Goal: Task Accomplishment & Management: Manage account settings

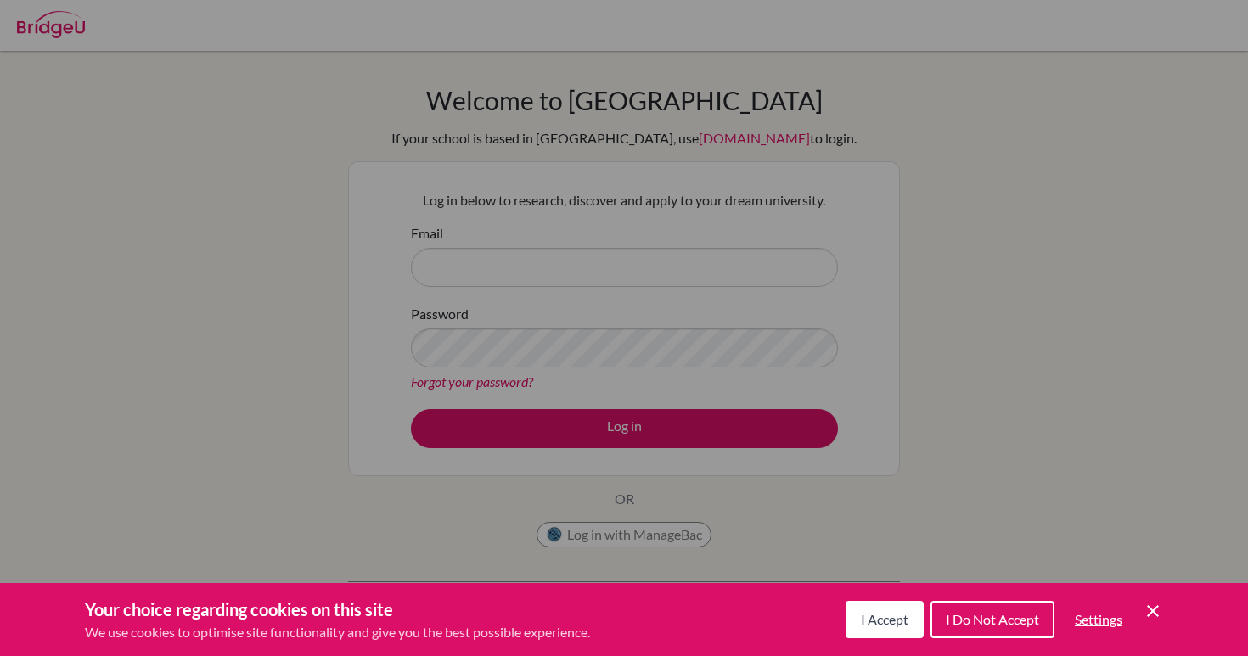
click at [1157, 617] on icon "Cookie Control Close Icon" at bounding box center [1153, 611] width 20 height 20
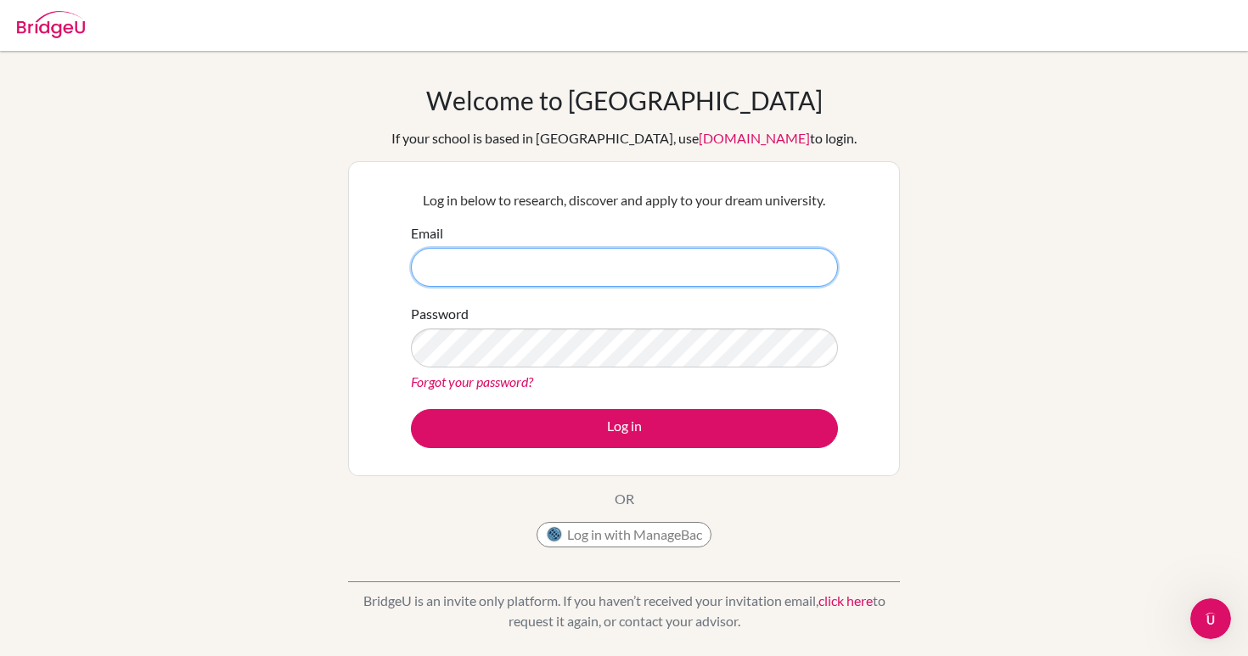
click at [673, 268] on input "Email" at bounding box center [624, 267] width 427 height 39
type input "[EMAIL_ADDRESS][DOMAIN_NAME]"
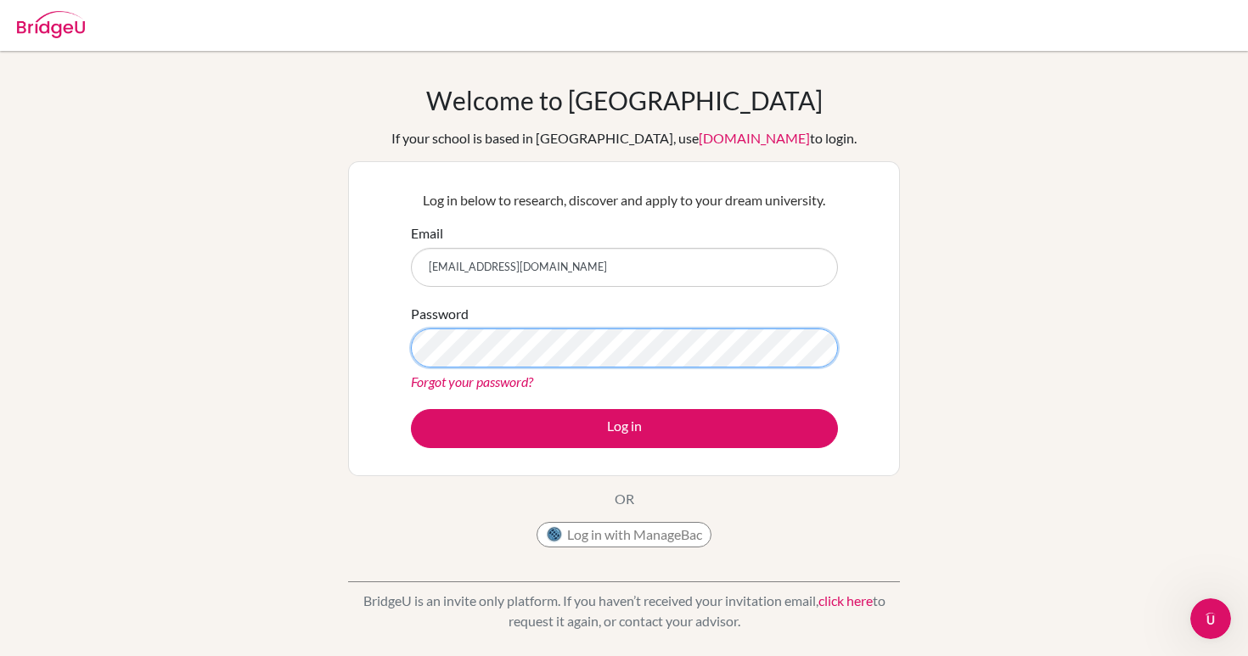
click at [411, 409] on button "Log in" at bounding box center [624, 428] width 427 height 39
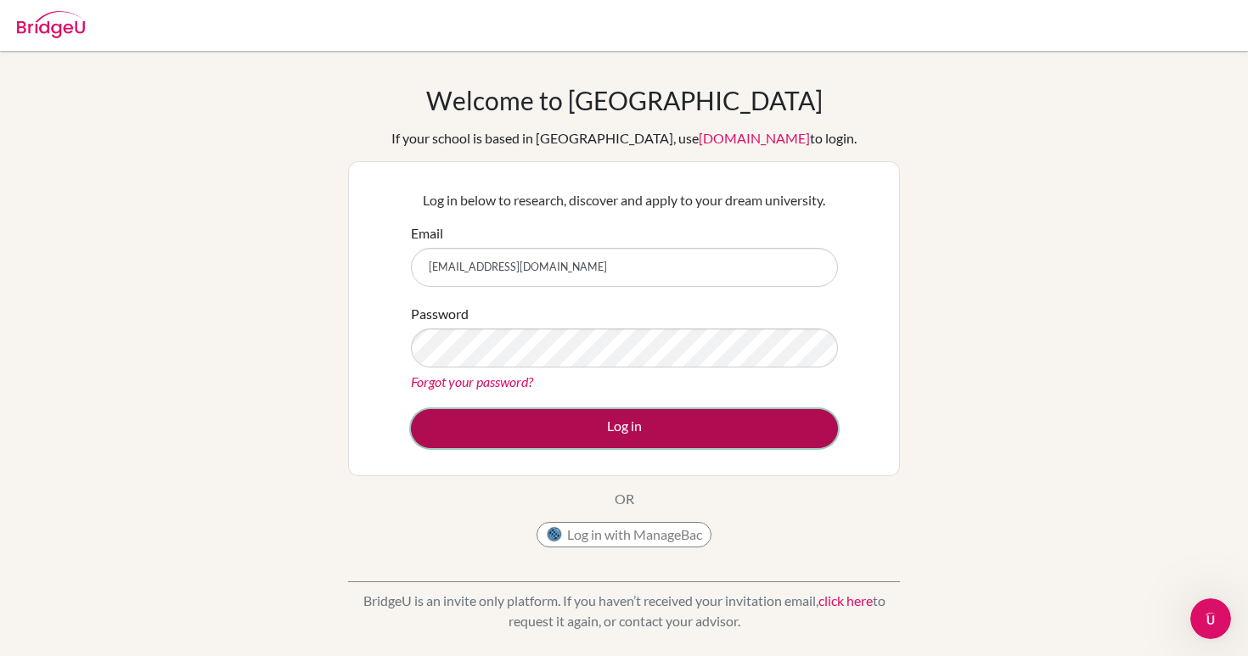
click at [673, 426] on button "Log in" at bounding box center [624, 428] width 427 height 39
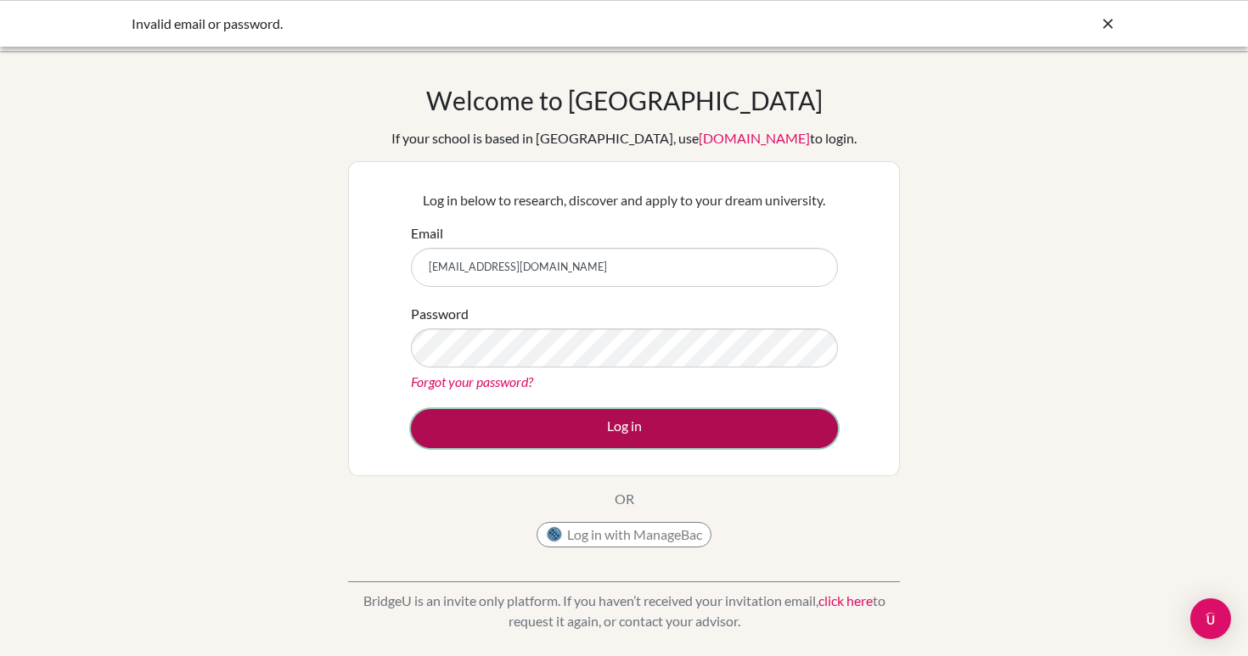
click at [571, 435] on button "Log in" at bounding box center [624, 428] width 427 height 39
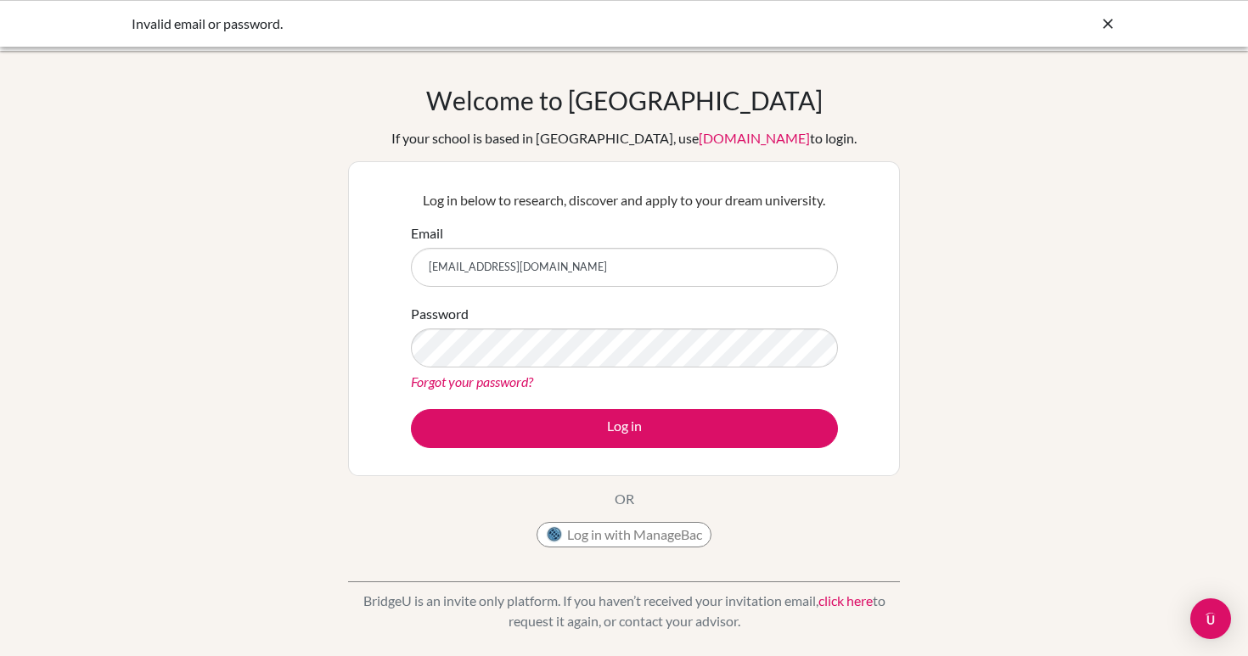
click at [1104, 26] on icon at bounding box center [1108, 23] width 17 height 17
